Goal: Transaction & Acquisition: Purchase product/service

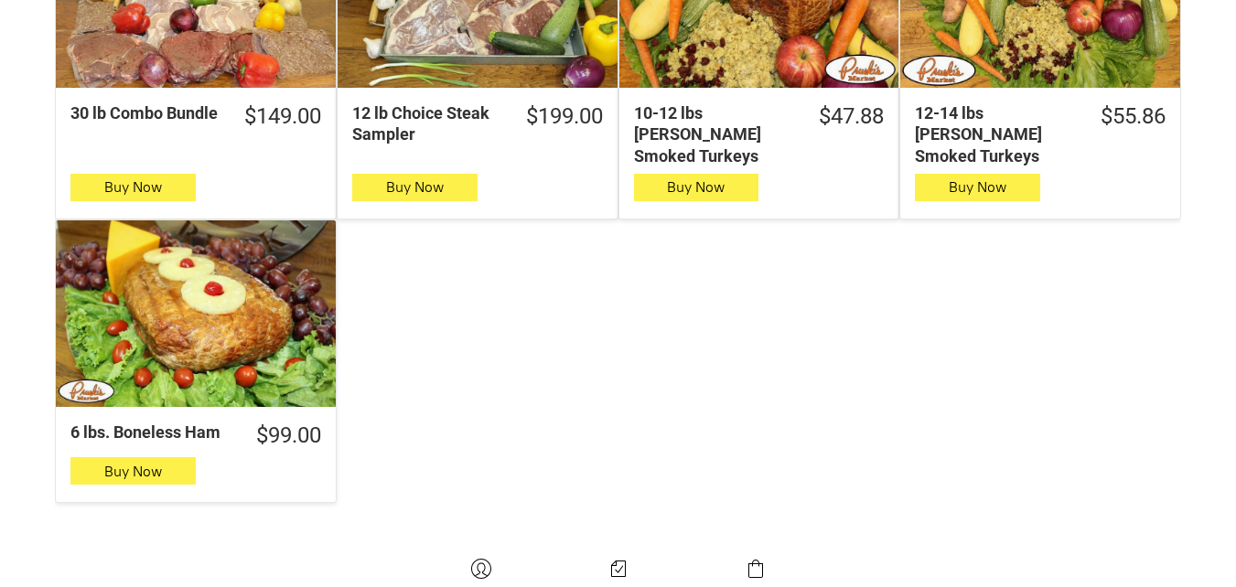
scroll to position [1738, 0]
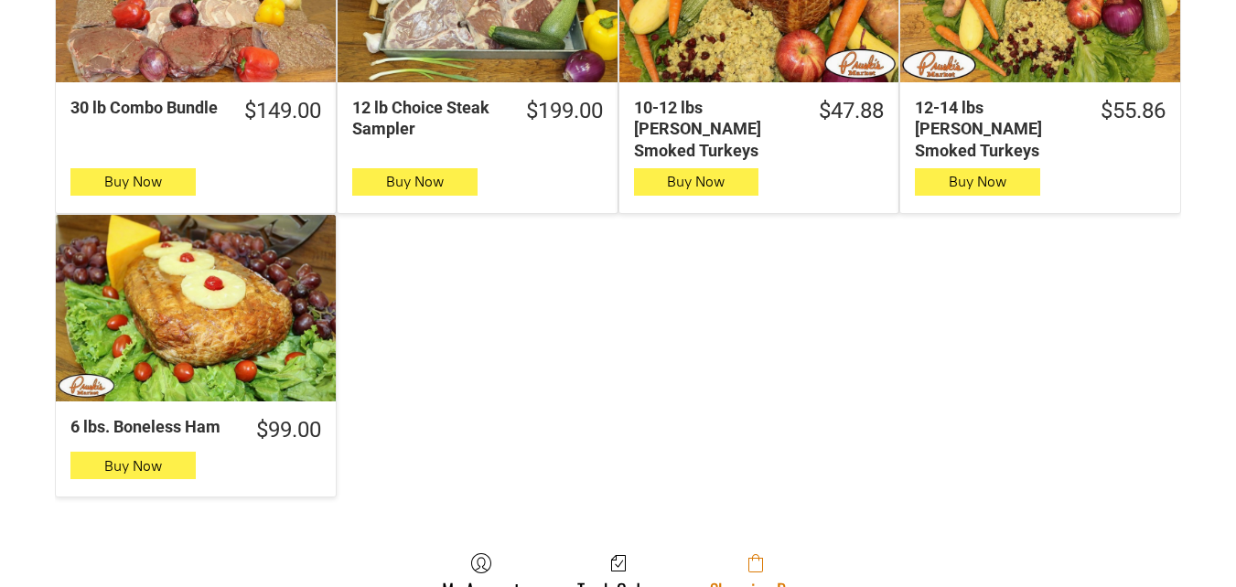
click at [791, 561] on link "Shopping Bag" at bounding box center [756, 577] width 110 height 48
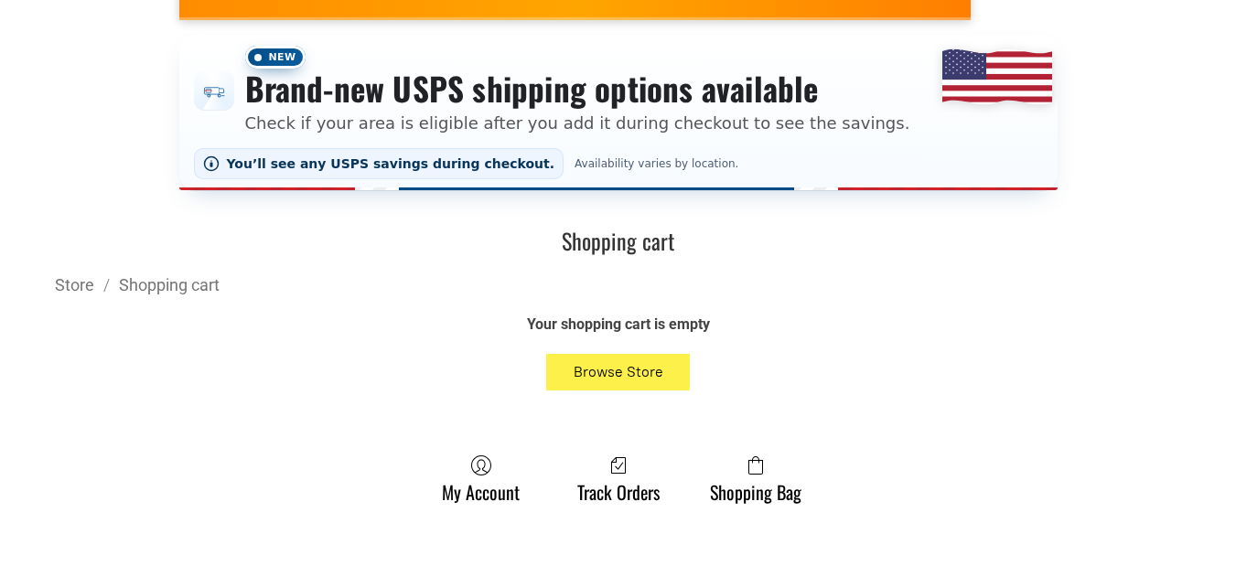
scroll to position [366, 0]
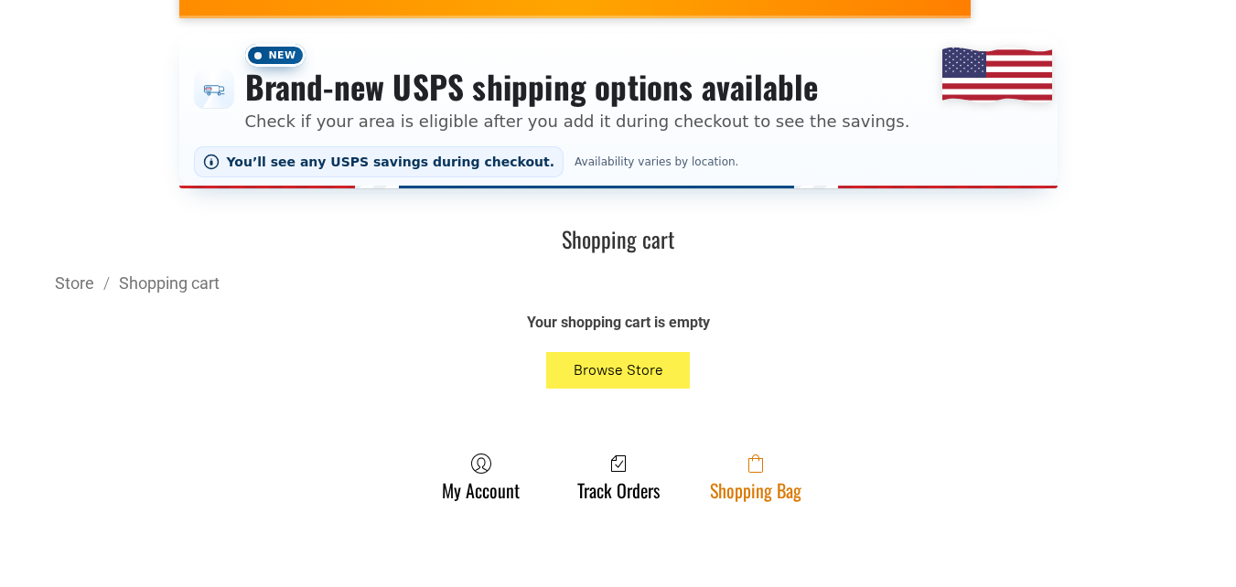
click at [750, 480] on link "Shopping Bag" at bounding box center [756, 477] width 110 height 48
click at [798, 471] on span at bounding box center [755, 464] width 91 height 22
click at [761, 464] on icon at bounding box center [755, 464] width 15 height 18
